Goal: Information Seeking & Learning: Learn about a topic

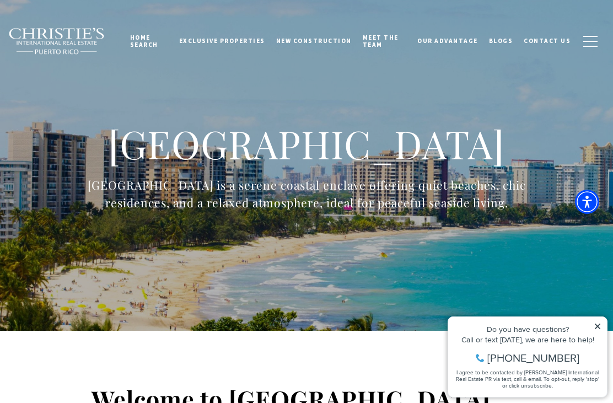
click at [599, 327] on icon at bounding box center [598, 327] width 6 height 6
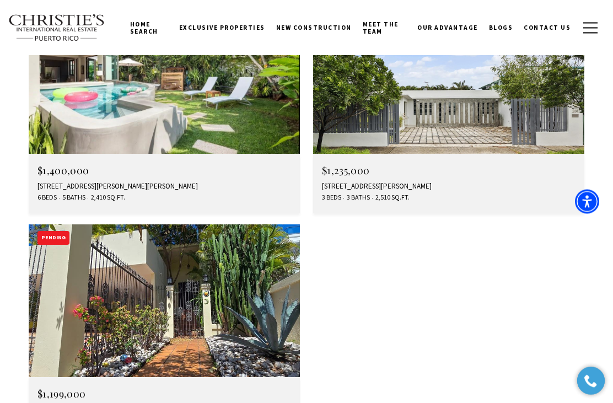
scroll to position [2256, 0]
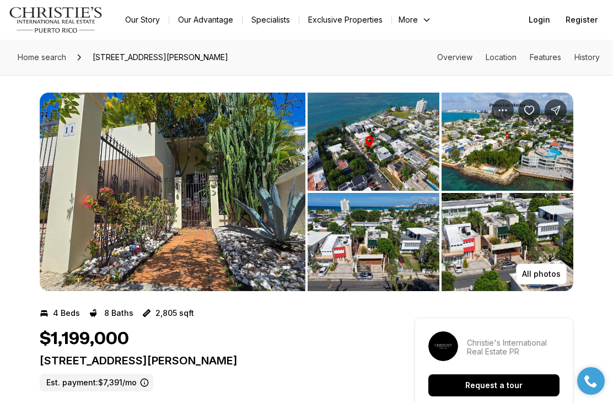
click at [549, 271] on p "All photos" at bounding box center [541, 274] width 39 height 9
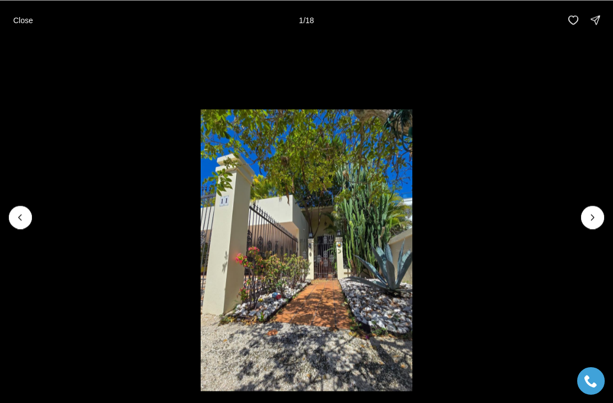
click at [590, 214] on icon "Next slide" at bounding box center [592, 217] width 11 height 11
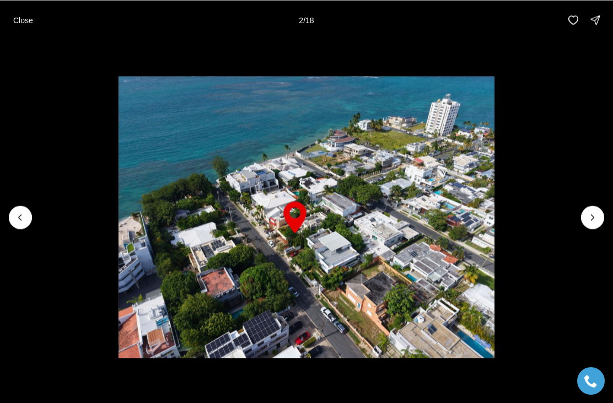
click at [591, 220] on icon "Next slide" at bounding box center [592, 217] width 11 height 11
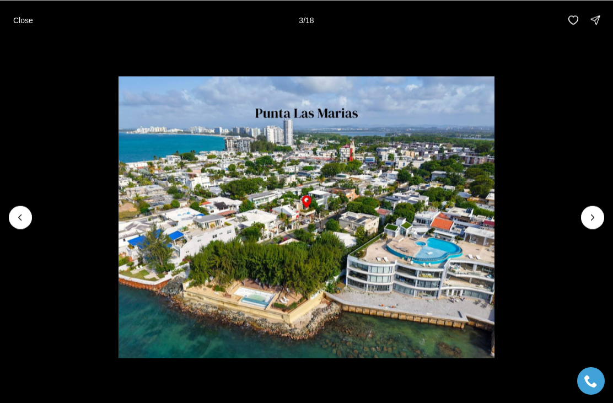
click at [22, 216] on icon "Previous slide" at bounding box center [20, 217] width 11 height 11
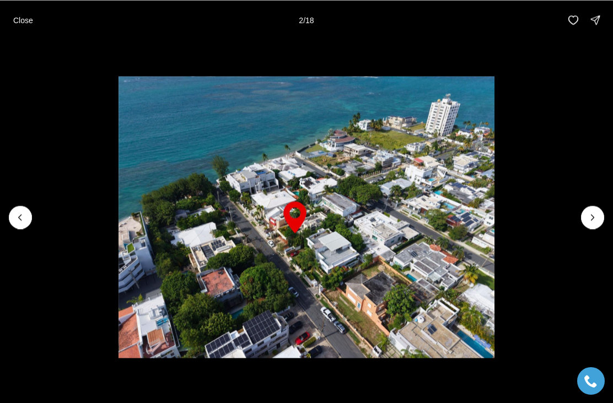
click at [593, 219] on icon "Next slide" at bounding box center [592, 217] width 11 height 11
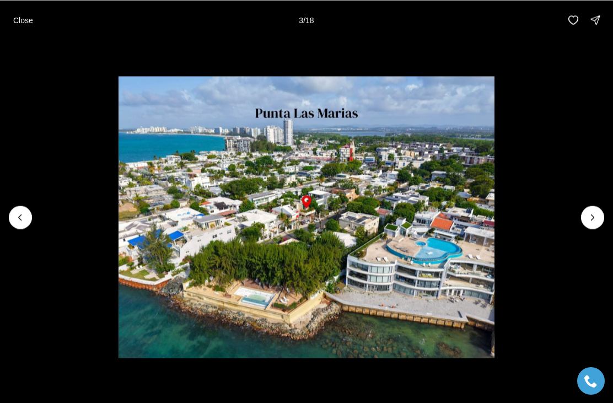
click at [597, 219] on icon "Next slide" at bounding box center [592, 217] width 11 height 11
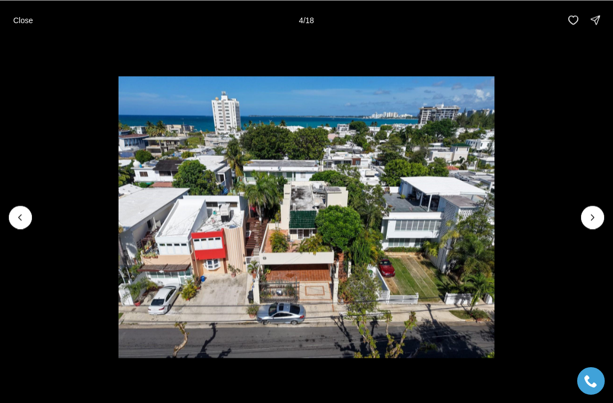
click at [595, 218] on icon "Next slide" at bounding box center [592, 217] width 11 height 11
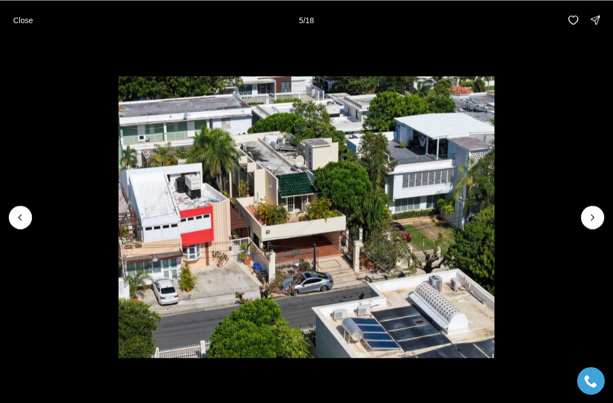
click at [595, 217] on icon "Next slide" at bounding box center [592, 217] width 11 height 11
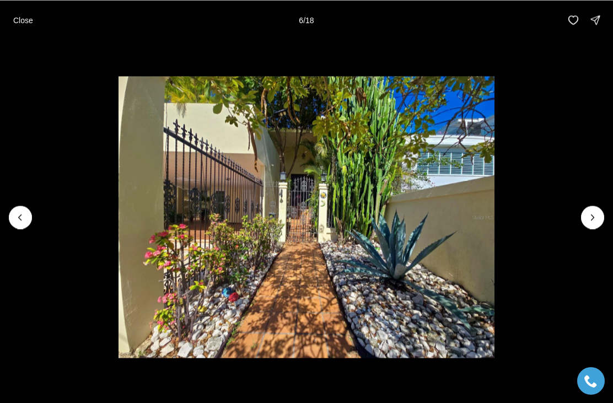
click at [595, 217] on icon "Next slide" at bounding box center [592, 217] width 11 height 11
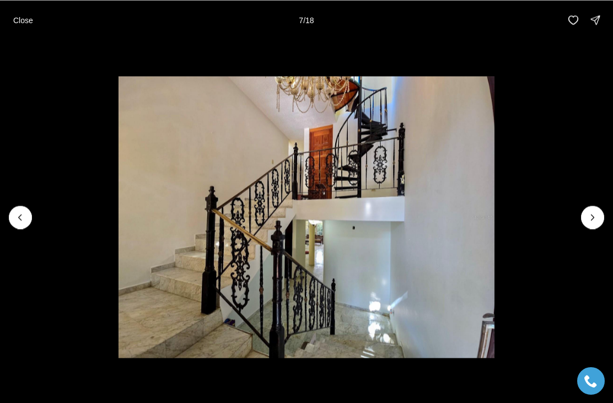
click at [594, 216] on icon "Next slide" at bounding box center [592, 217] width 11 height 11
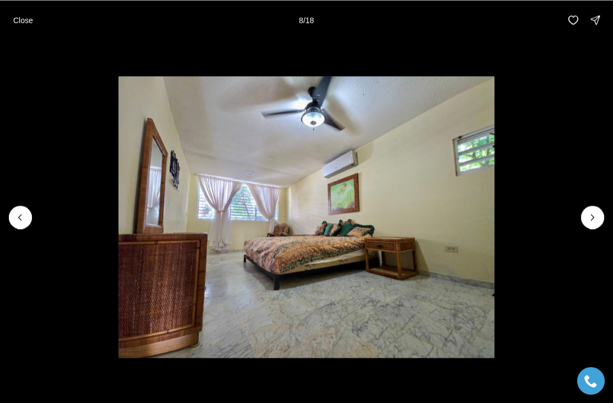
click at [592, 217] on icon "Next slide" at bounding box center [592, 217] width 11 height 11
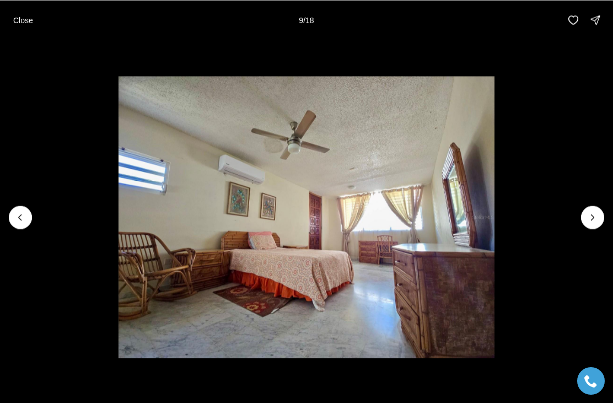
click at [598, 213] on button "Next slide" at bounding box center [592, 217] width 23 height 23
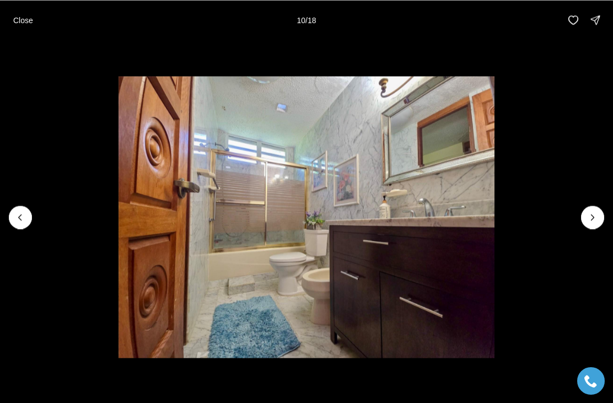
click at [594, 217] on icon "Next slide" at bounding box center [592, 217] width 11 height 11
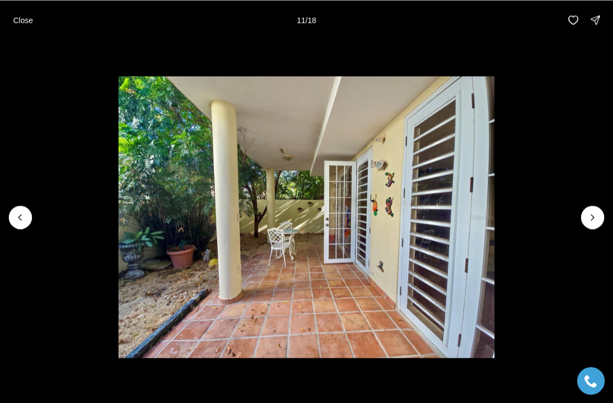
click at [593, 218] on icon "Next slide" at bounding box center [592, 217] width 11 height 11
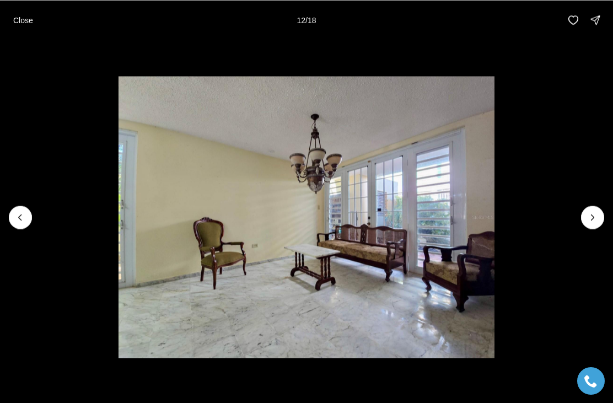
click at [594, 218] on icon "Next slide" at bounding box center [592, 217] width 11 height 11
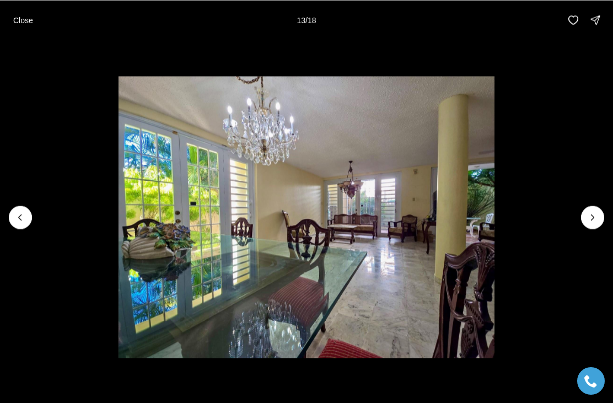
click at [13, 210] on button "Previous slide" at bounding box center [20, 217] width 23 height 23
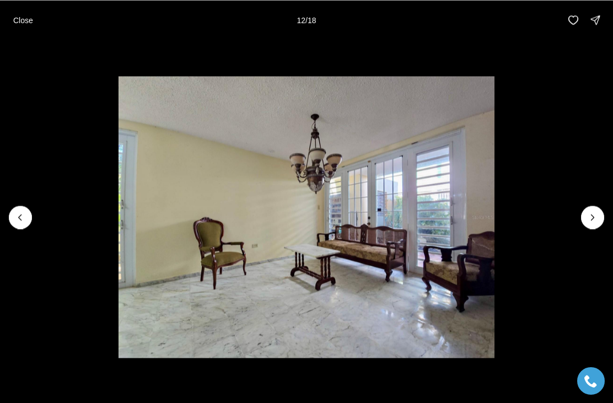
click at [597, 217] on icon "Next slide" at bounding box center [592, 217] width 11 height 11
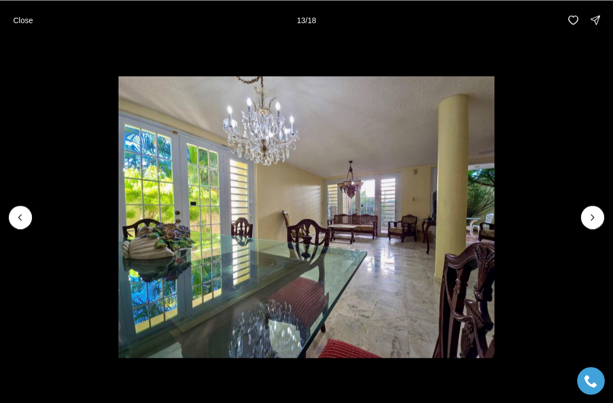
click at [596, 216] on icon "Next slide" at bounding box center [592, 217] width 11 height 11
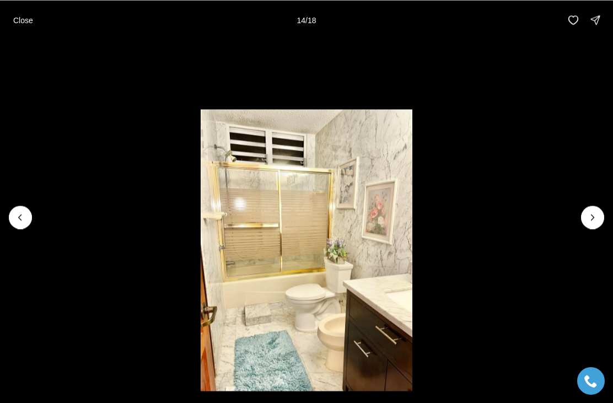
click at [594, 217] on icon "Next slide" at bounding box center [592, 217] width 3 height 6
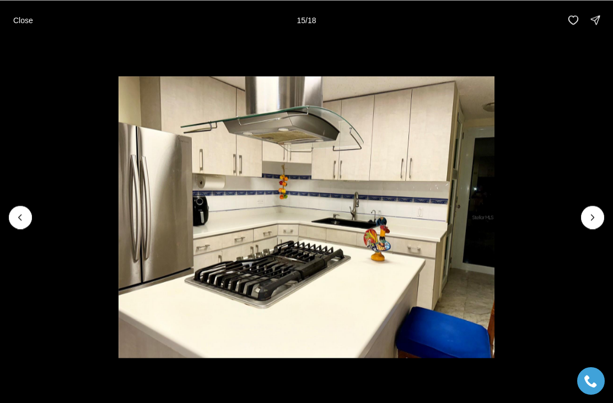
click at [593, 217] on icon "Next slide" at bounding box center [592, 217] width 11 height 11
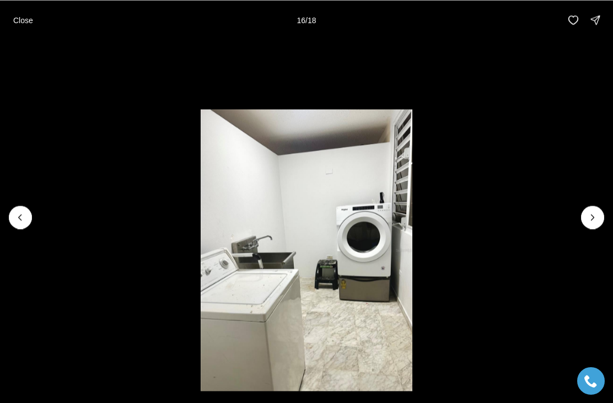
click at [594, 217] on icon "Next slide" at bounding box center [592, 217] width 3 height 6
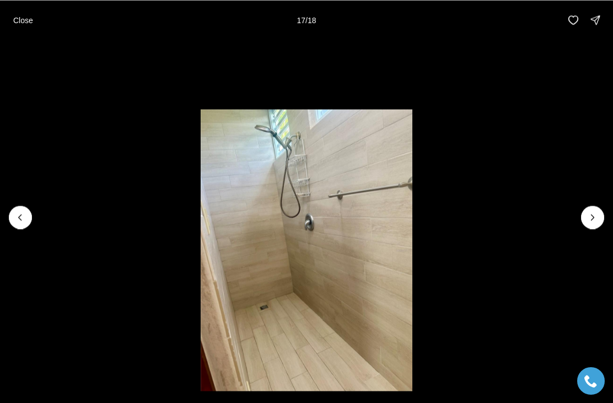
click at [592, 217] on icon "Next slide" at bounding box center [592, 217] width 11 height 11
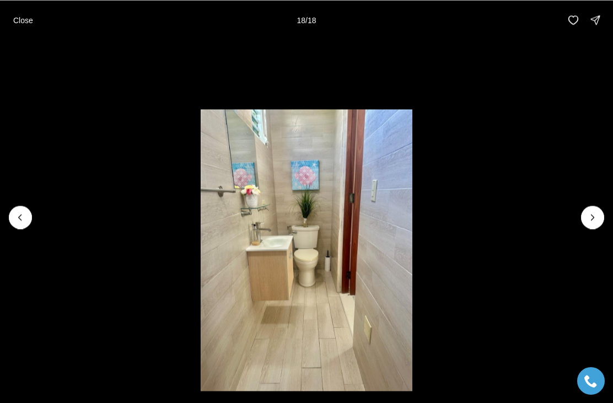
click at [592, 218] on div at bounding box center [592, 217] width 23 height 23
click at [593, 217] on div at bounding box center [592, 217] width 23 height 23
click at [589, 218] on div at bounding box center [592, 217] width 23 height 23
click at [596, 214] on div at bounding box center [592, 217] width 23 height 23
click at [21, 28] on button "Close" at bounding box center [23, 20] width 33 height 22
